Goal: Information Seeking & Learning: Learn about a topic

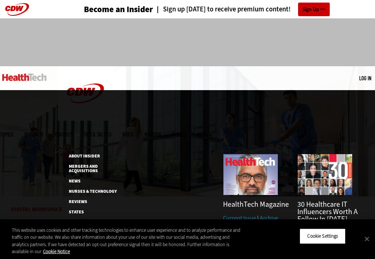
click at [212, 132] on span "More" at bounding box center [204, 135] width 15 height 6
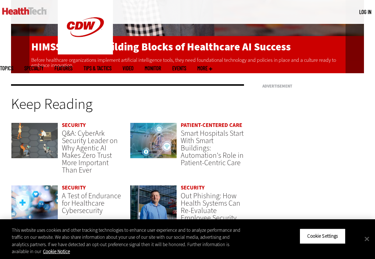
scroll to position [1886, 0]
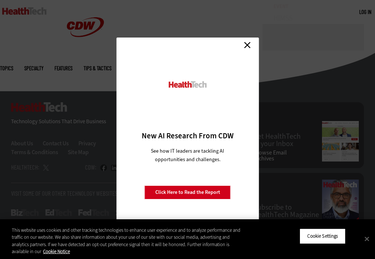
click at [249, 46] on link "Close" at bounding box center [247, 44] width 11 height 11
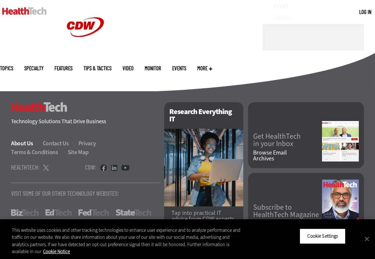
click at [28, 139] on link "About Us" at bounding box center [26, 143] width 31 height 8
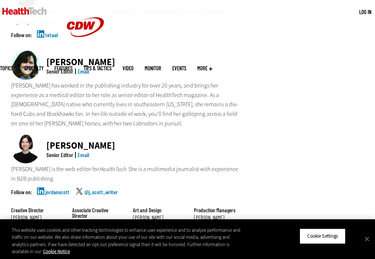
scroll to position [622, 0]
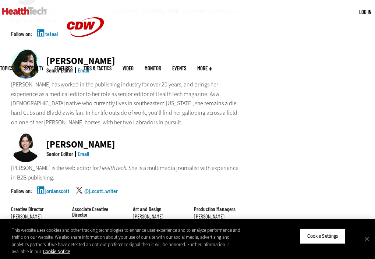
click at [81, 133] on div "[PERSON_NAME] Senior Editor Email" at bounding box center [127, 148] width 233 height 31
click at [94, 56] on div "[PERSON_NAME]" at bounding box center [80, 60] width 69 height 9
copy div "[PERSON_NAME]"
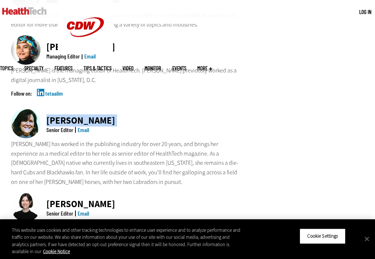
scroll to position [559, 0]
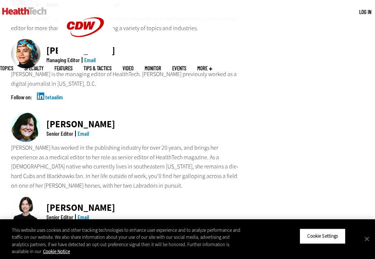
click at [69, 46] on div "[PERSON_NAME]" at bounding box center [80, 50] width 69 height 9
copy div "[PERSON_NAME]"
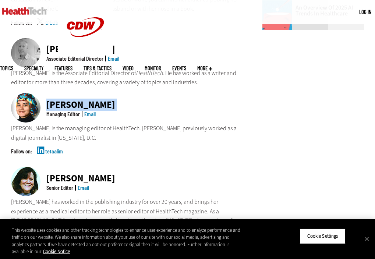
scroll to position [493, 0]
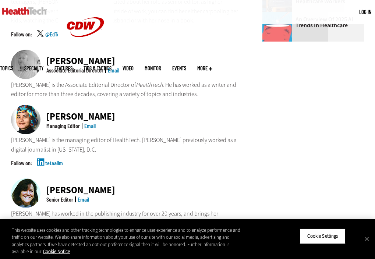
click at [90, 56] on div "[PERSON_NAME]" at bounding box center [82, 60] width 73 height 9
copy div "[PERSON_NAME]"
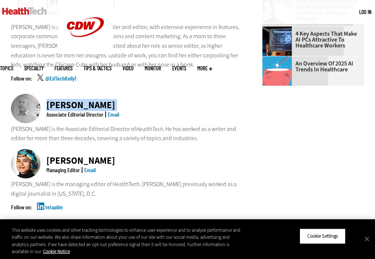
scroll to position [386, 0]
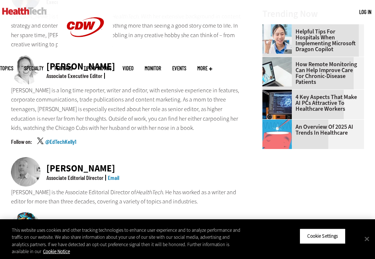
click at [94, 62] on div "[PERSON_NAME]" at bounding box center [80, 66] width 69 height 9
copy div "[PERSON_NAME]"
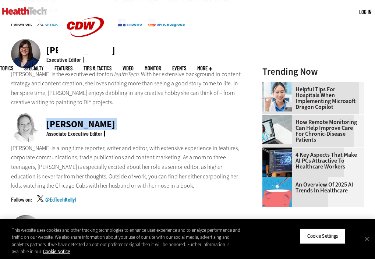
scroll to position [327, 0]
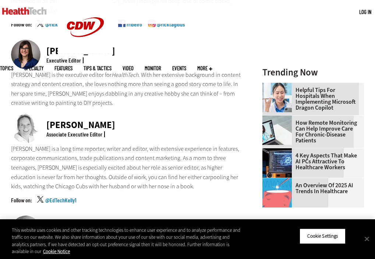
click at [95, 46] on div "[PERSON_NAME]" at bounding box center [80, 50] width 69 height 9
copy div "[PERSON_NAME]"
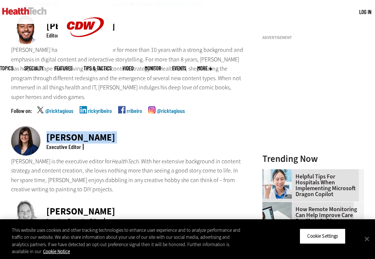
scroll to position [199, 0]
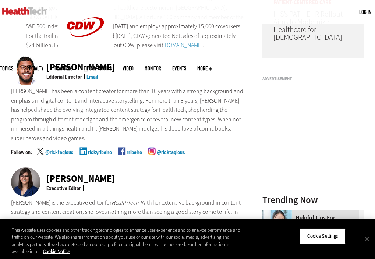
click at [86, 69] on div "[PERSON_NAME]" at bounding box center [80, 67] width 69 height 9
copy div "[PERSON_NAME]"
